Goal: Task Accomplishment & Management: Complete application form

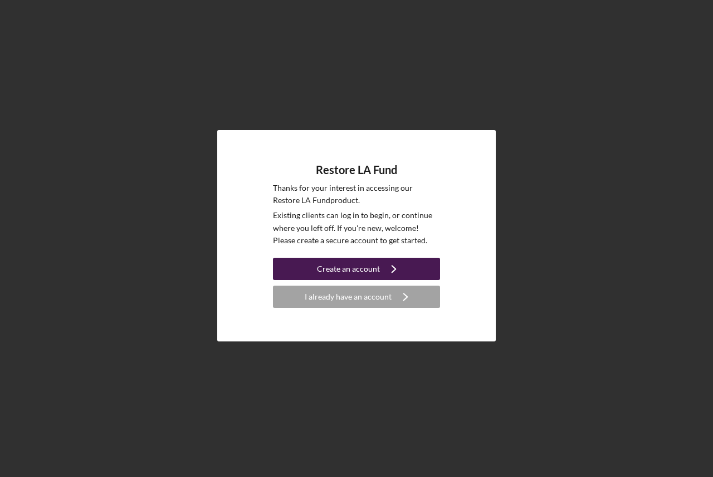
click at [351, 268] on div "Create an account" at bounding box center [348, 269] width 63 height 22
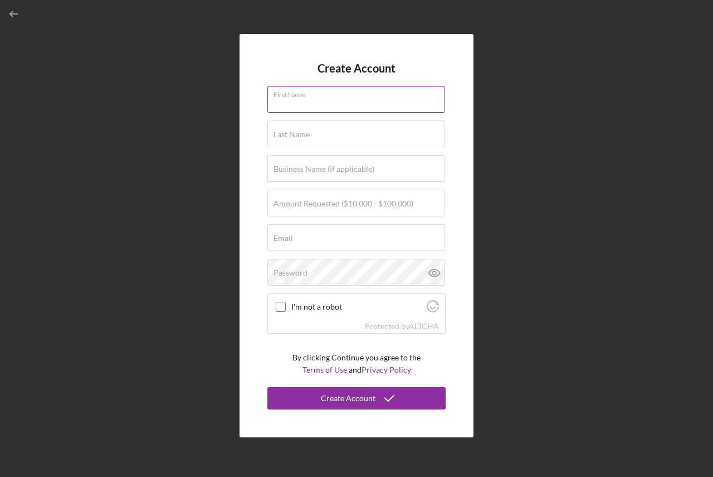
click at [279, 106] on input "First Name" at bounding box center [357, 99] width 178 height 27
type input "Eddie"
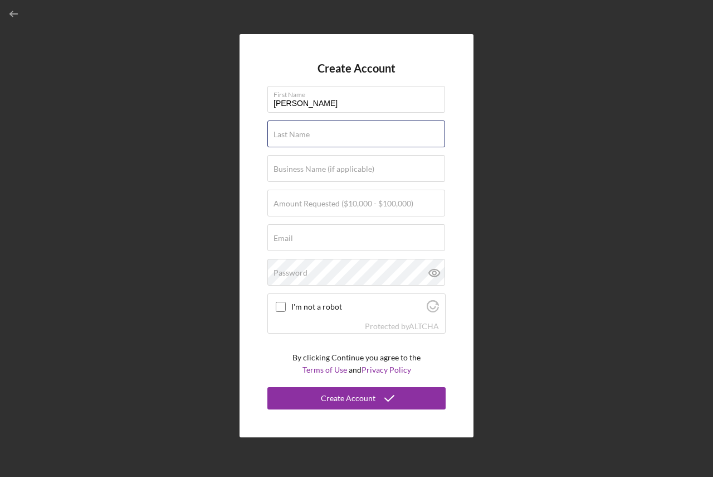
type input "Turner"
type input "Gerontology Home Companion Agency, Inc"
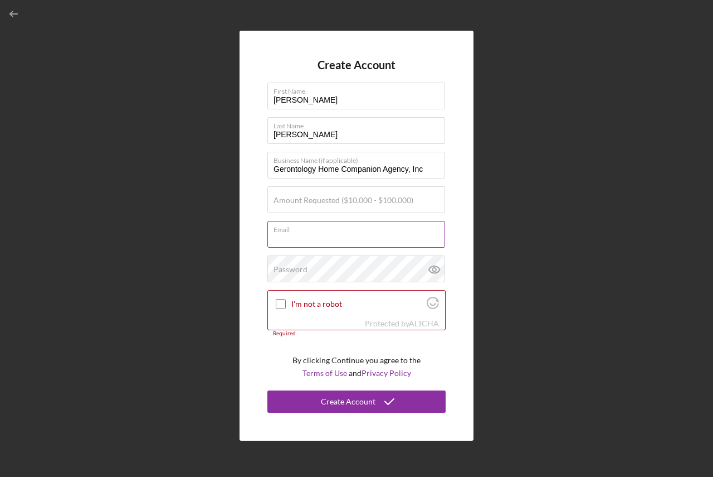
click at [312, 237] on input "Email" at bounding box center [357, 234] width 178 height 27
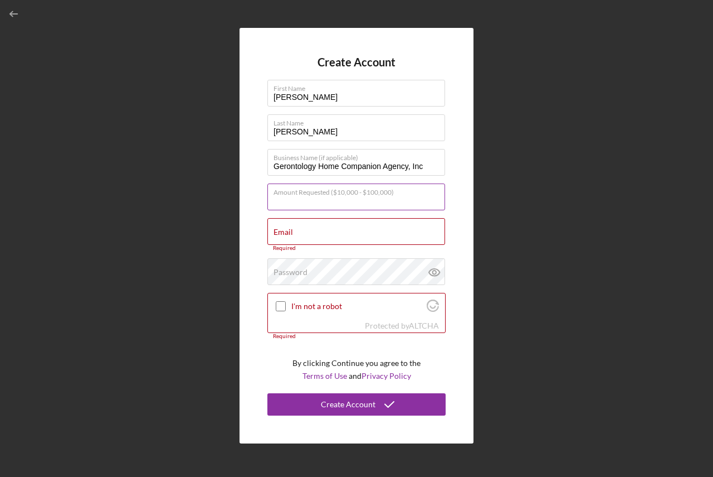
click at [292, 205] on input "Amount Requested ($10,000 - $100,000)" at bounding box center [357, 196] width 178 height 27
type input "$25,000"
click at [309, 227] on div "Email Required" at bounding box center [357, 234] width 178 height 33
type input "gerontolog@verizon.net"
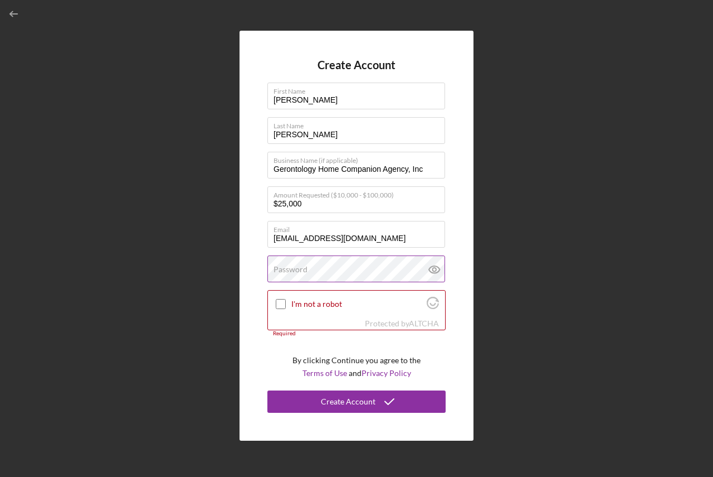
click at [280, 267] on label "Password" at bounding box center [291, 269] width 34 height 9
click at [281, 302] on input "I'm not a robot" at bounding box center [281, 304] width 10 height 10
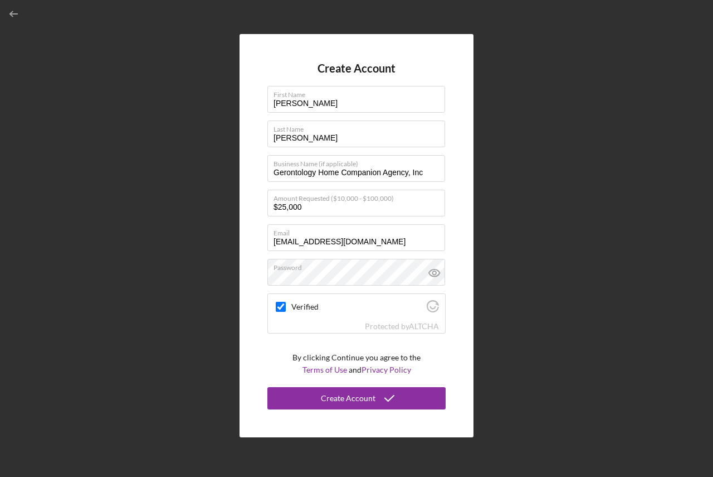
click at [544, 363] on div "Create Account First Name Eddie Last Name Turner Business Name (if applicable) …" at bounding box center [357, 235] width 702 height 471
click at [483, 390] on div "Create Account First Name Eddie Last Name Turner Business Name (if applicable) …" at bounding box center [357, 235] width 702 height 471
click at [501, 69] on div "Create Account First Name Eddie Last Name Turner Business Name (if applicable) …" at bounding box center [357, 235] width 702 height 471
click at [337, 358] on p "By clicking Continue you agree to the Terms of Use and Privacy Policy" at bounding box center [357, 363] width 128 height 25
click at [339, 368] on link "Terms of Use" at bounding box center [325, 369] width 45 height 9
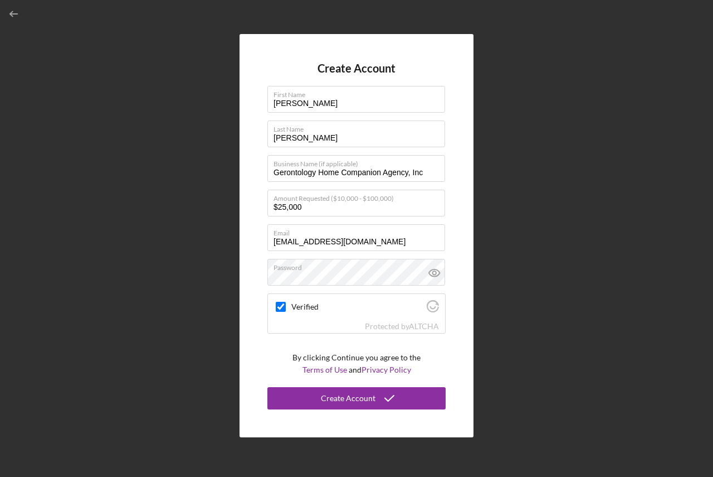
click at [365, 428] on div "Create Account First Name Eddie Last Name Turner Business Name (if applicable) …" at bounding box center [357, 236] width 234 height 404
checkbox input "true"
